Goal: Task Accomplishment & Management: Manage account settings

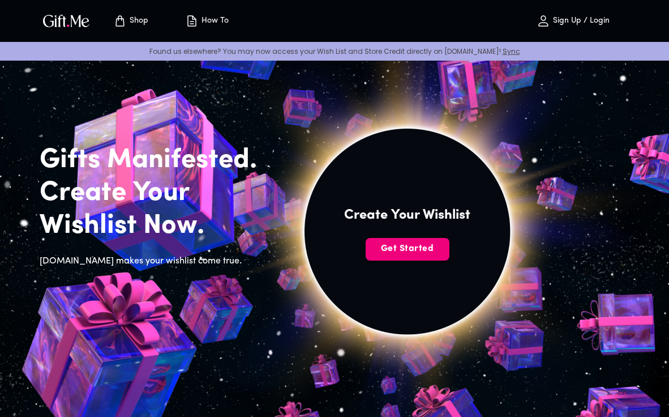
click at [405, 250] on span "Get Started" at bounding box center [408, 248] width 84 height 12
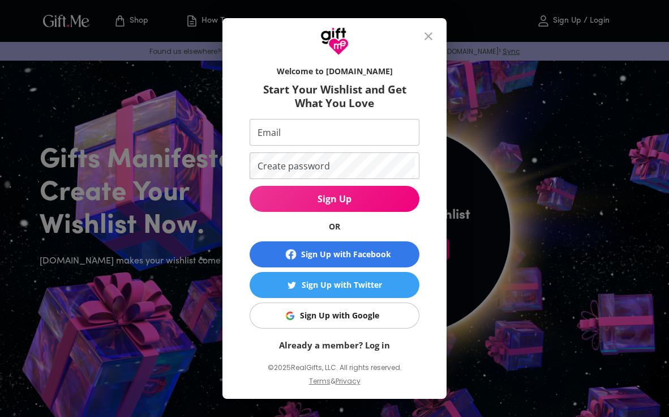
click at [371, 326] on button "Sign Up with Google" at bounding box center [335, 315] width 170 height 26
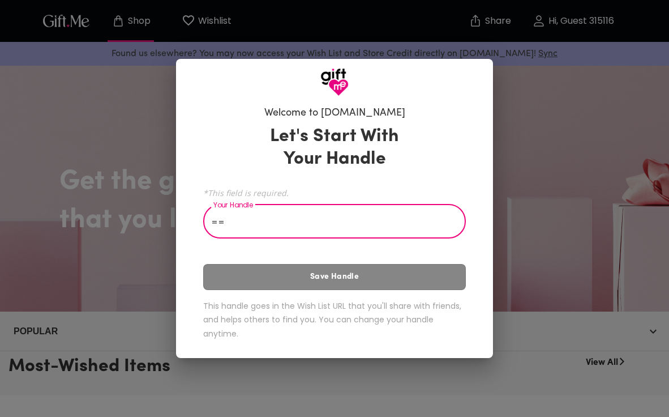
type input "="
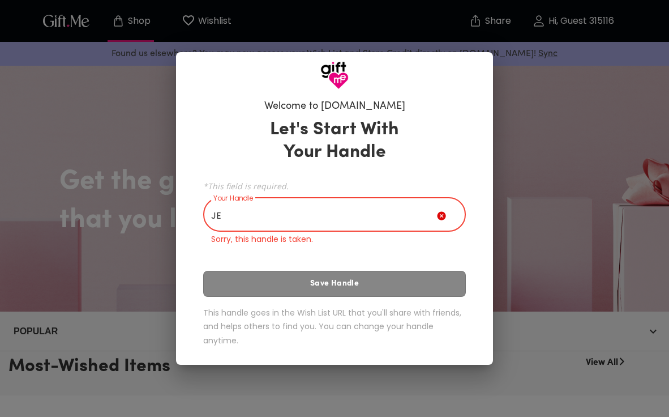
type input "J"
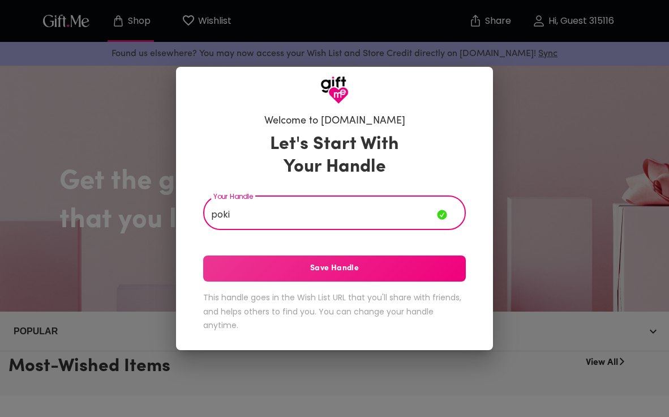
type input "poki"
click at [354, 278] on button "Save Handle" at bounding box center [334, 268] width 263 height 26
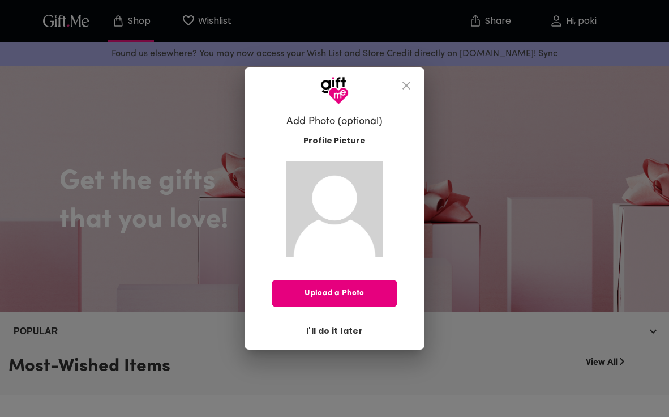
click at [341, 336] on span "I'll do it later" at bounding box center [334, 330] width 57 height 12
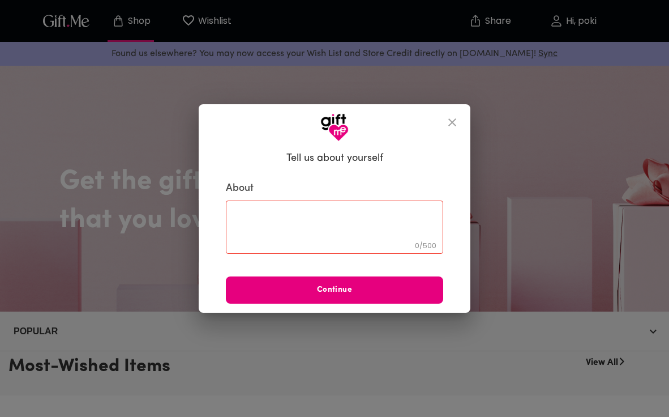
click at [359, 230] on textarea at bounding box center [335, 227] width 202 height 32
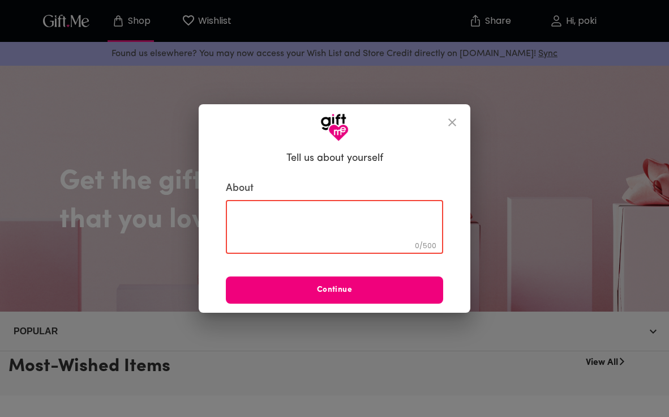
click at [357, 292] on span "Continue" at bounding box center [334, 290] width 217 height 12
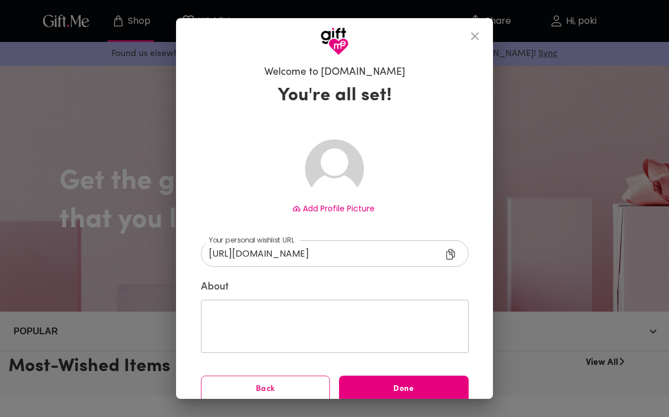
scroll to position [13, 0]
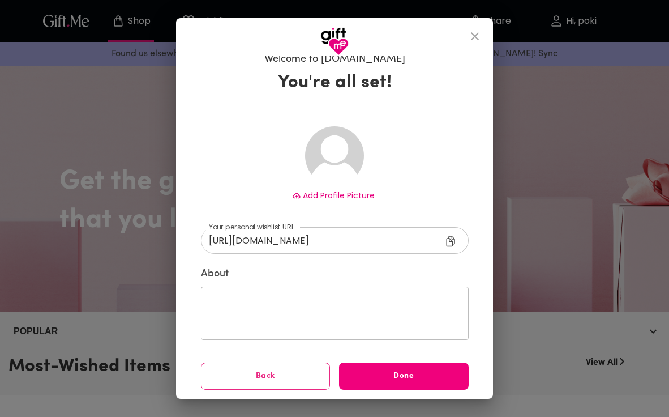
click at [388, 375] on span "Done" at bounding box center [404, 376] width 130 height 12
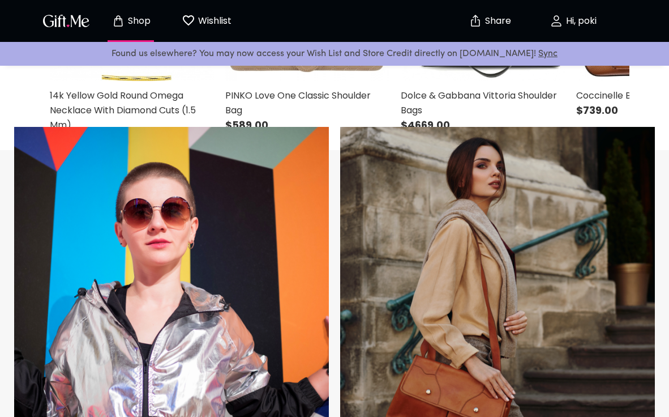
scroll to position [551, 0]
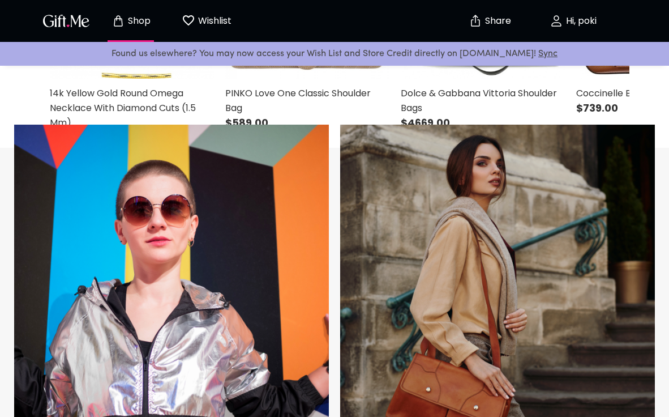
click at [585, 18] on p "Hi, poki" at bounding box center [579, 21] width 33 height 10
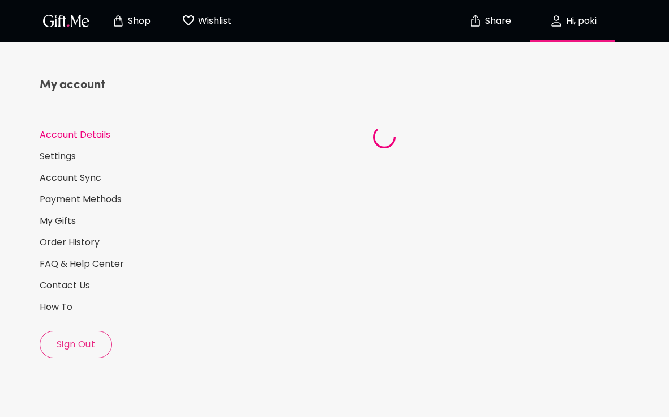
select select "US"
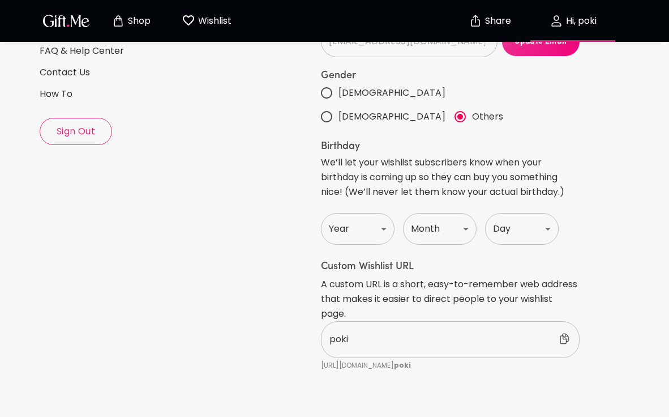
scroll to position [136, 0]
